Goal: Task Accomplishment & Management: Complete application form

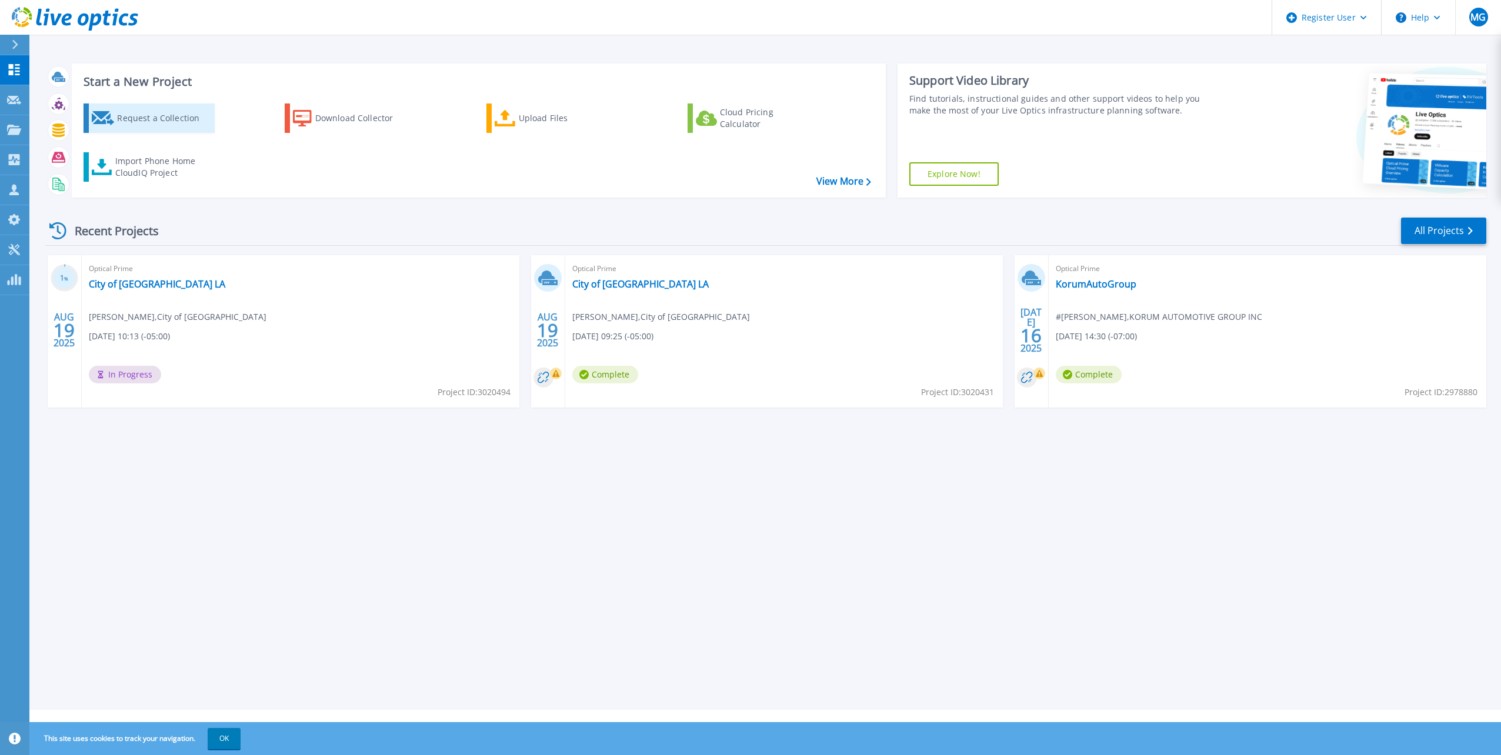
click at [142, 115] on div "Request a Collection" at bounding box center [164, 118] width 94 height 24
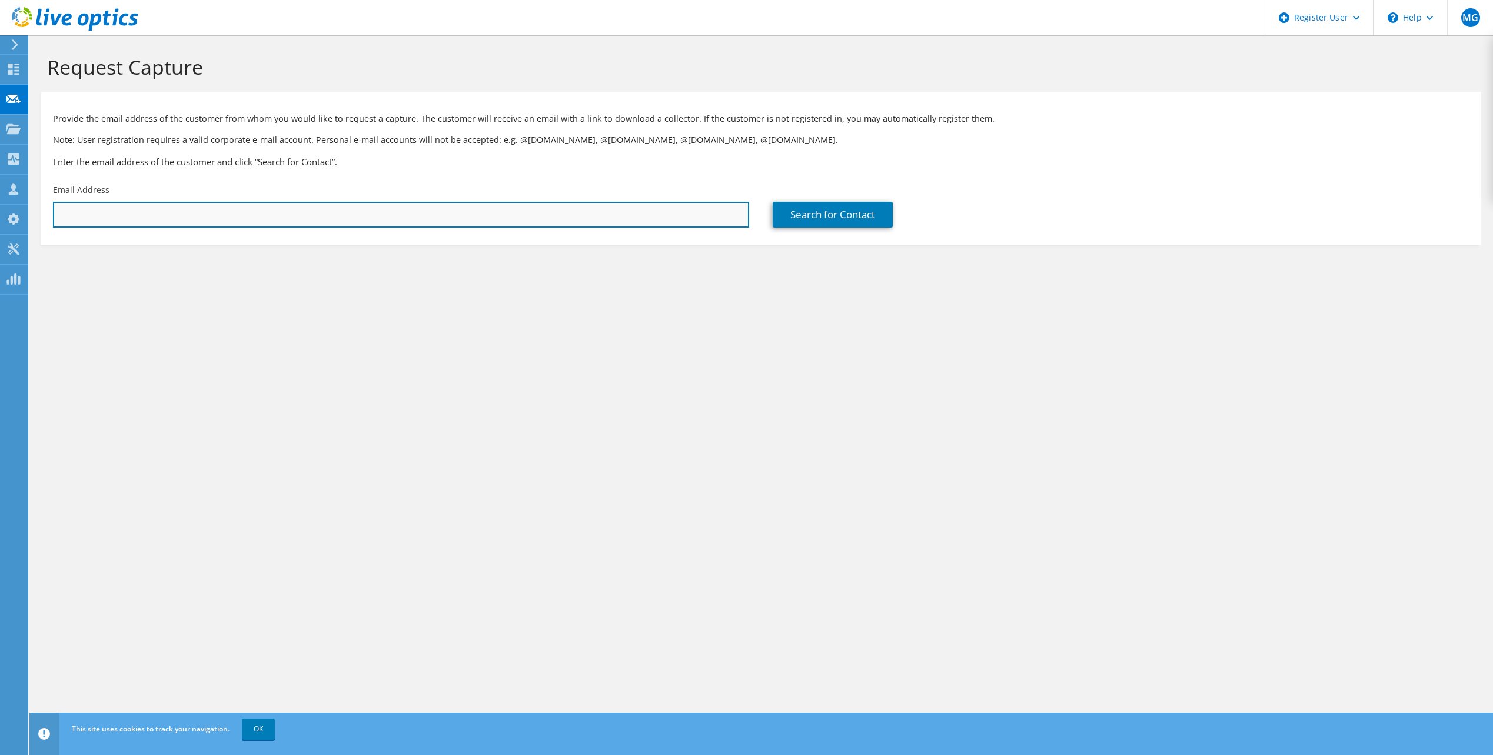
drag, startPoint x: 138, startPoint y: 214, endPoint x: 142, endPoint y: 218, distance: 6.7
click at [138, 214] on input "text" at bounding box center [401, 215] width 696 height 26
paste input "eric.wilkes@cookyancey.com;"
type input "eric.wilkes@cookyancey.com"
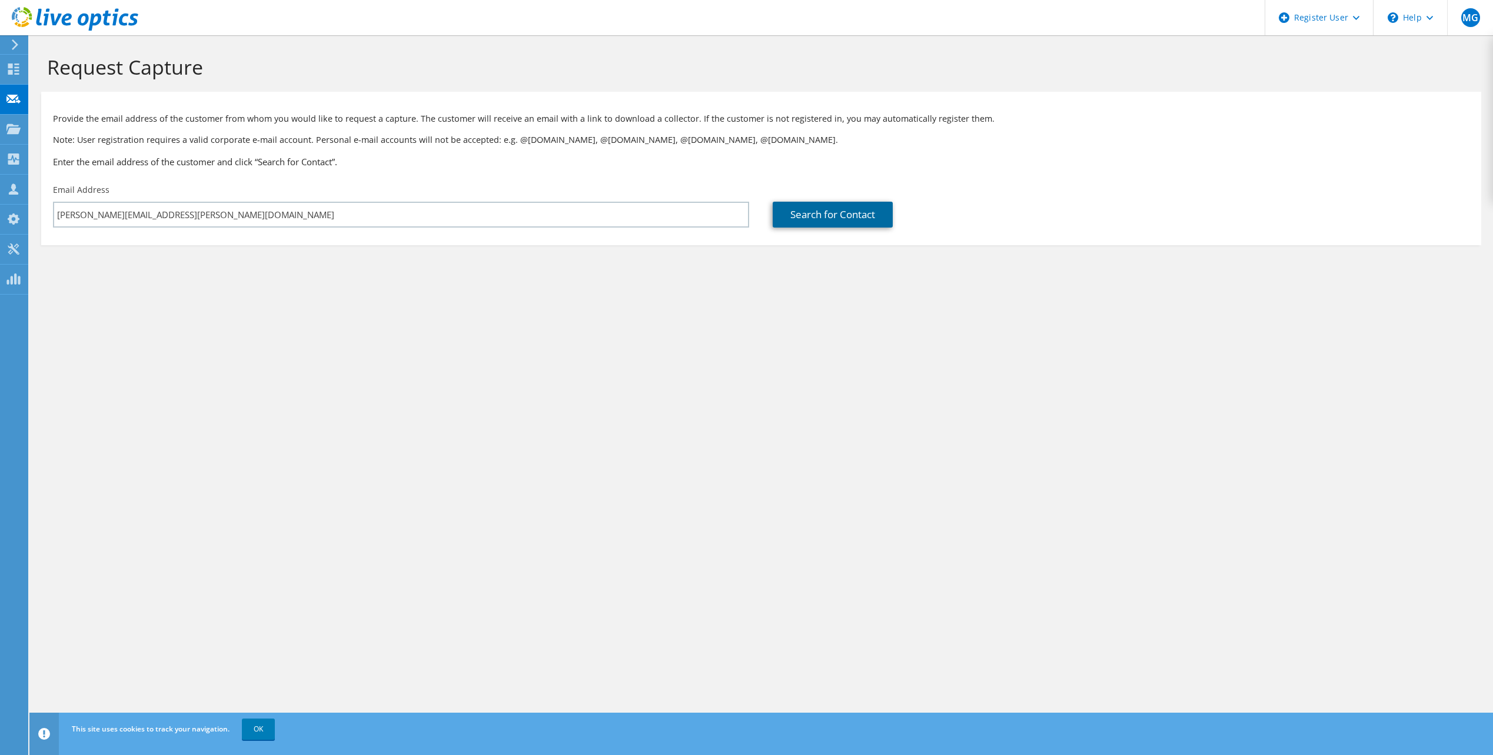
click at [851, 202] on link "Search for Contact" at bounding box center [833, 215] width 120 height 26
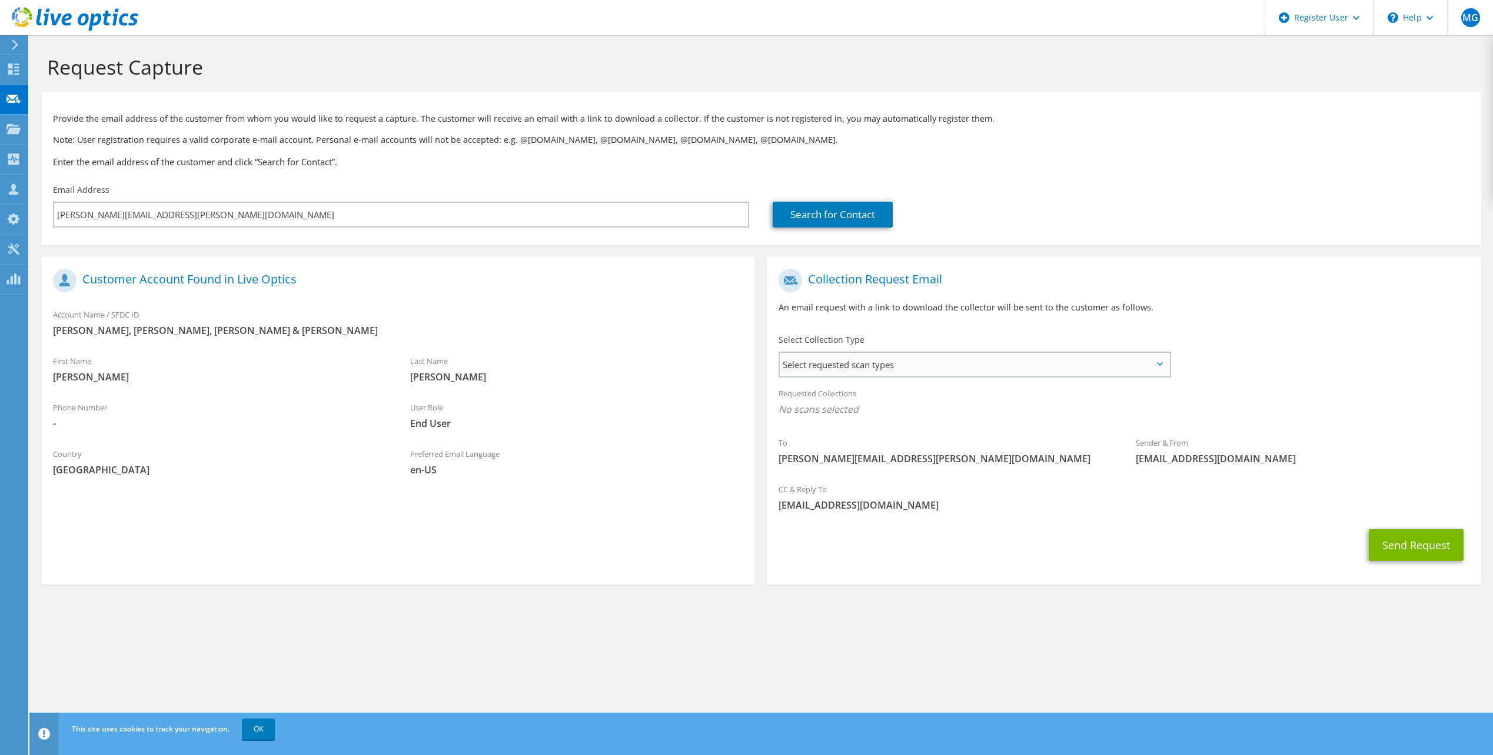
click at [965, 369] on span "Select requested scan types" at bounding box center [974, 365] width 389 height 24
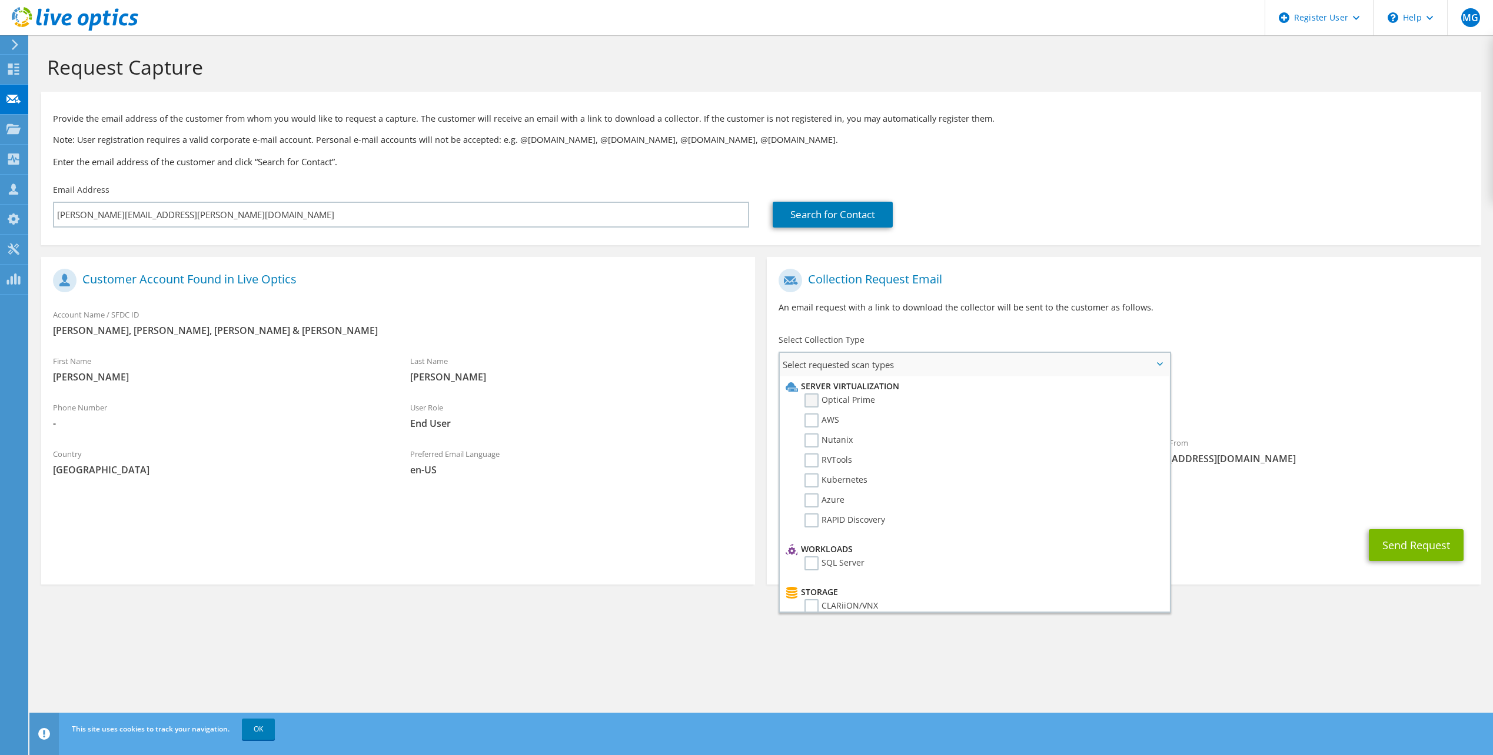
click at [811, 396] on label "Optical Prime" at bounding box center [839, 401] width 71 height 14
click at [0, 0] on input "Optical Prime" at bounding box center [0, 0] width 0 height 0
click at [1278, 349] on div "To eric.wilkes@cookyancey.com Sender & From liveoptics@liveoptics.com" at bounding box center [1124, 372] width 714 height 218
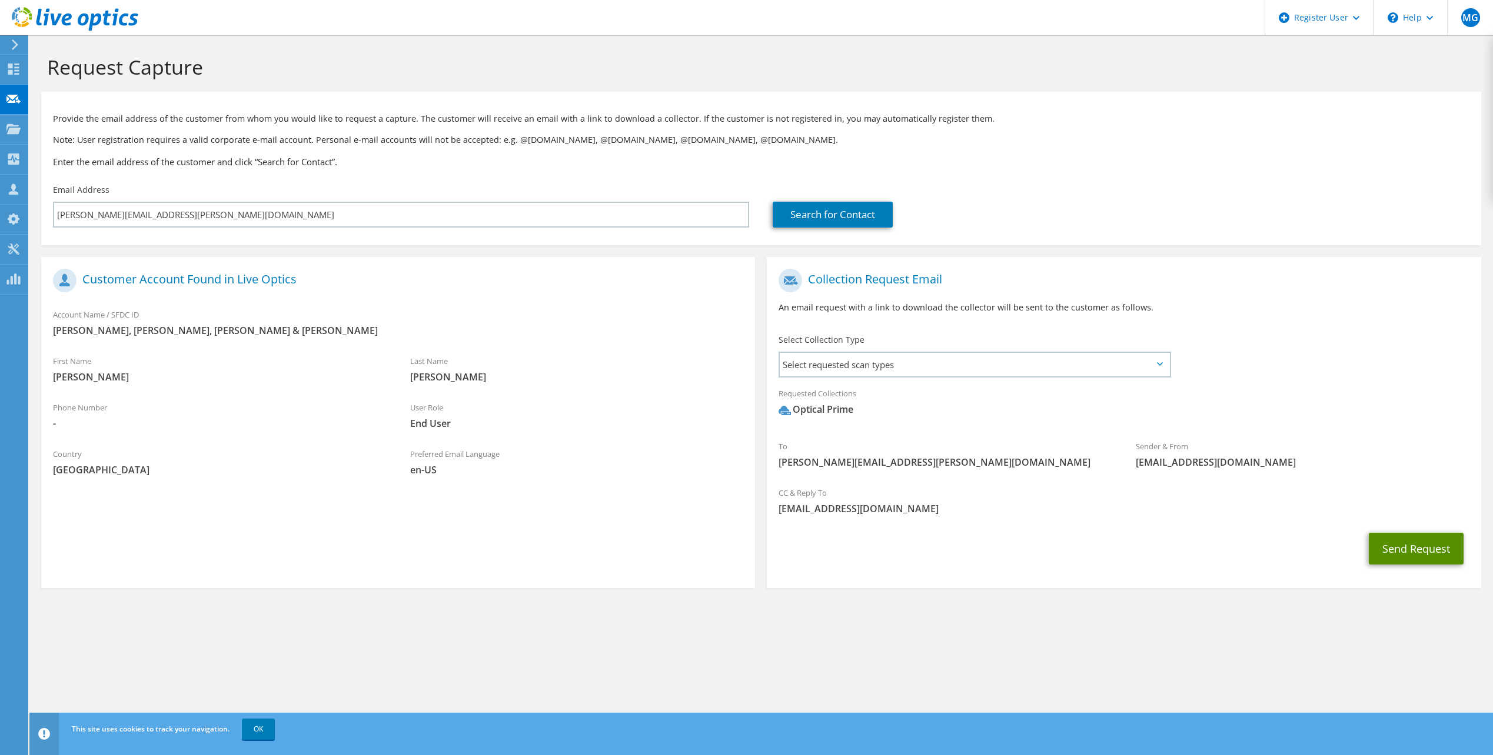
click at [1417, 554] on button "Send Request" at bounding box center [1416, 549] width 95 height 32
